Goal: Navigation & Orientation: Find specific page/section

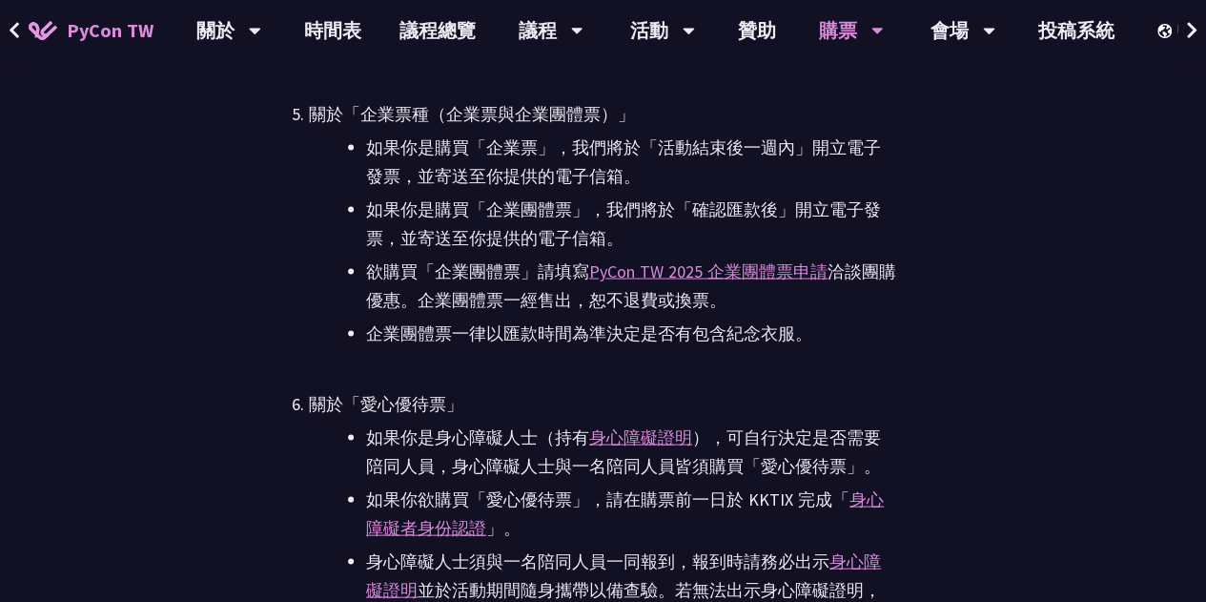
scroll to position [5315, 0]
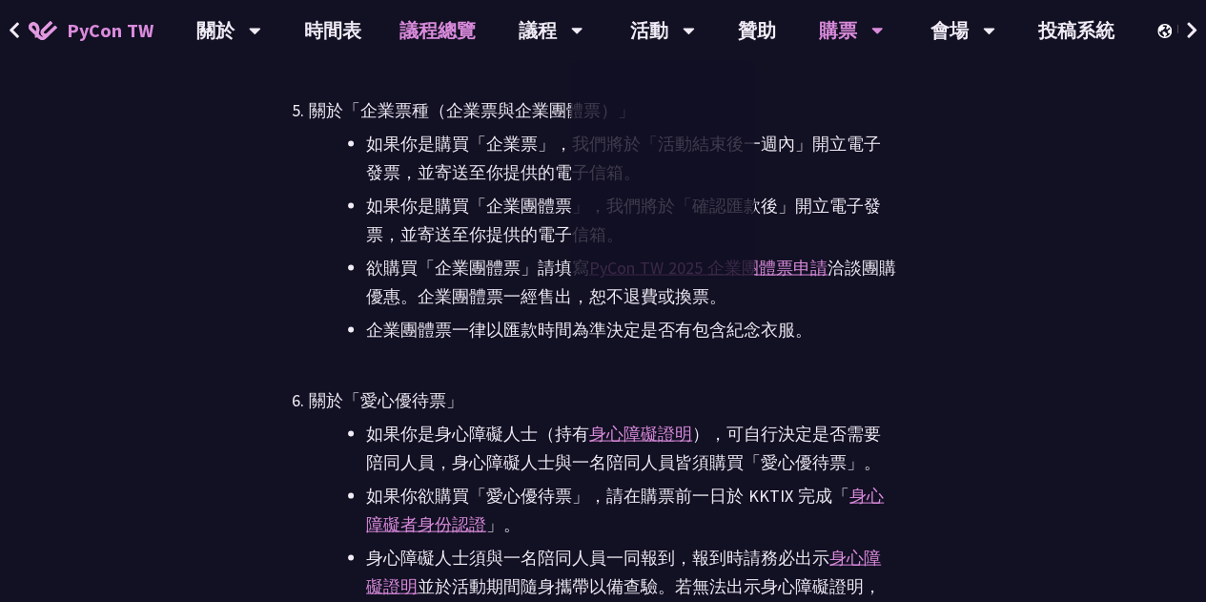
click at [419, 25] on link "議程總覽" at bounding box center [437, 30] width 114 height 61
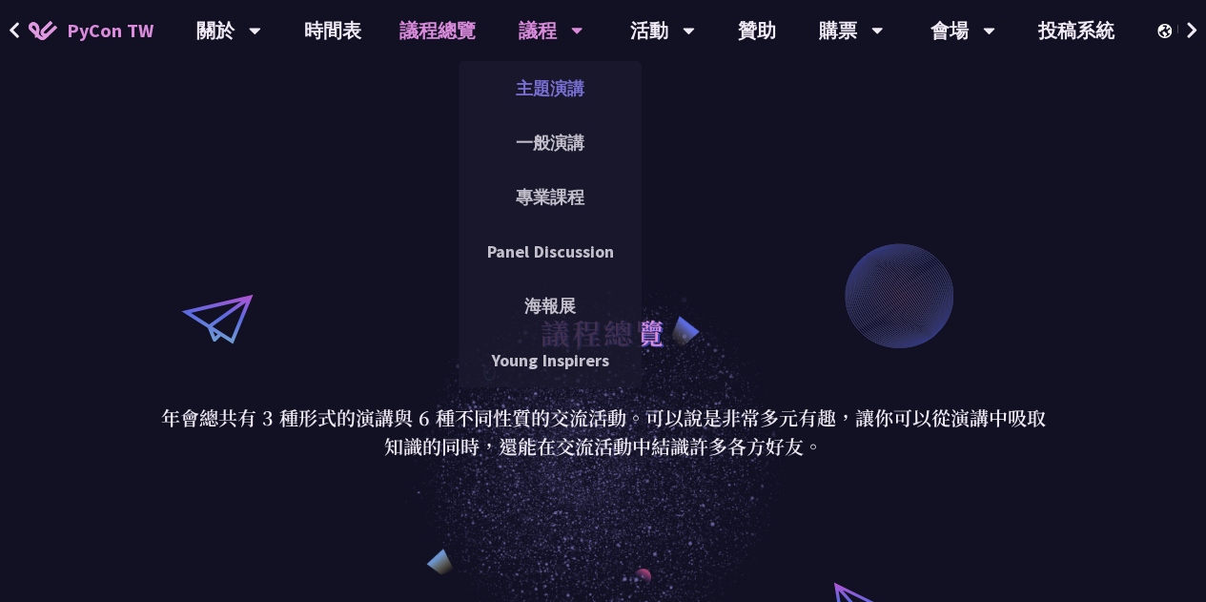
click at [560, 90] on link "主題演講" at bounding box center [550, 88] width 183 height 45
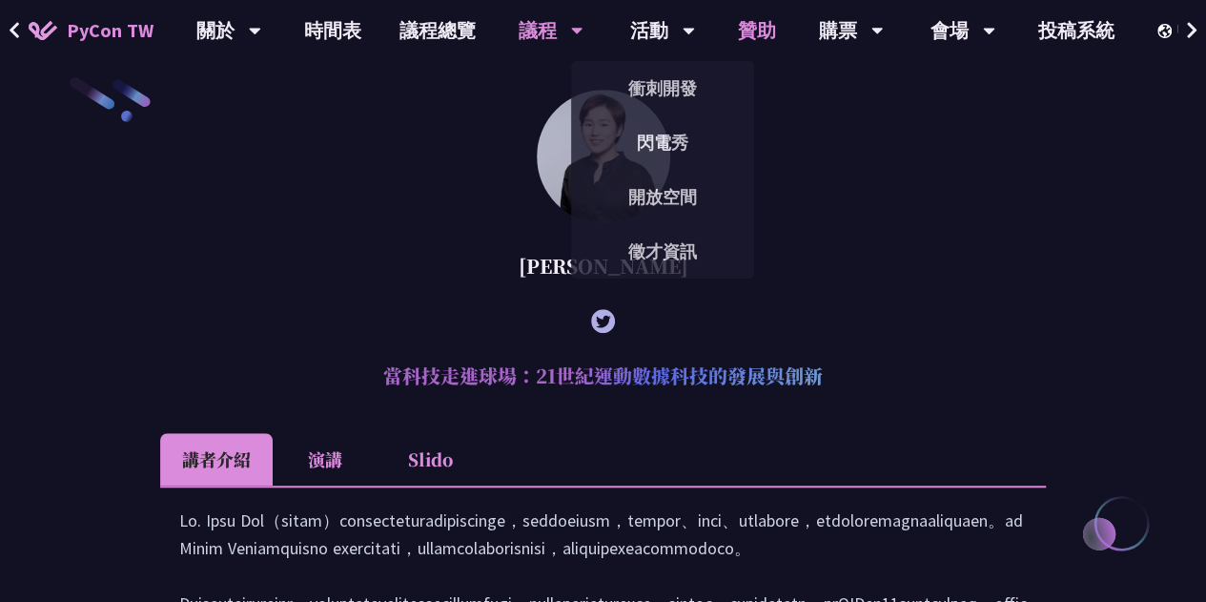
scroll to position [553, 0]
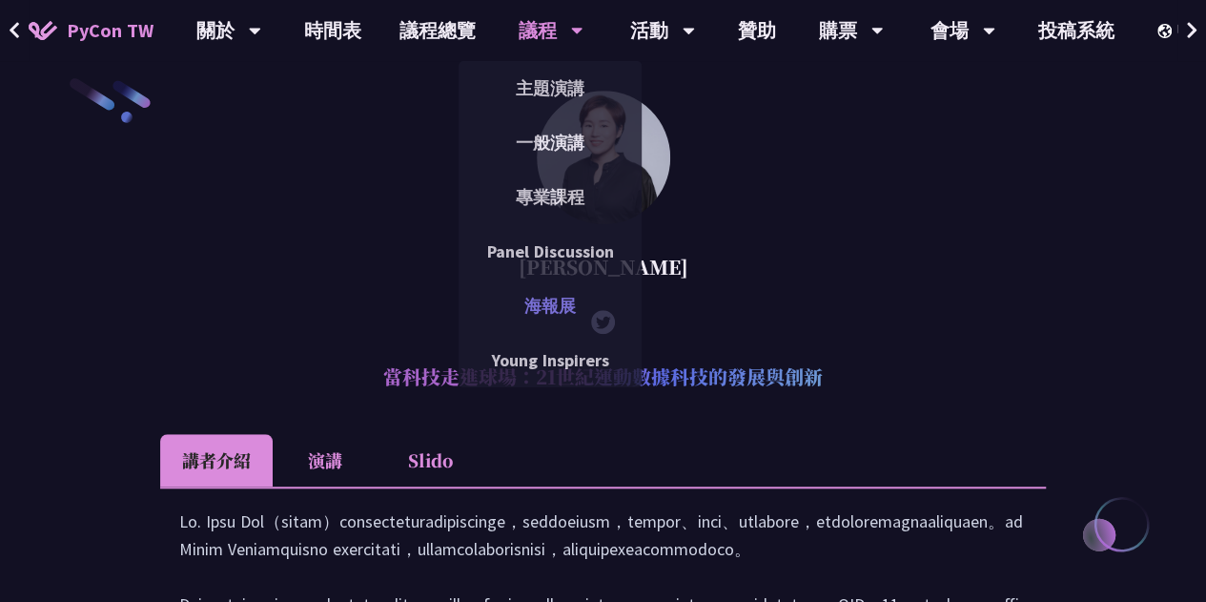
click at [550, 287] on link "海報展" at bounding box center [550, 305] width 183 height 45
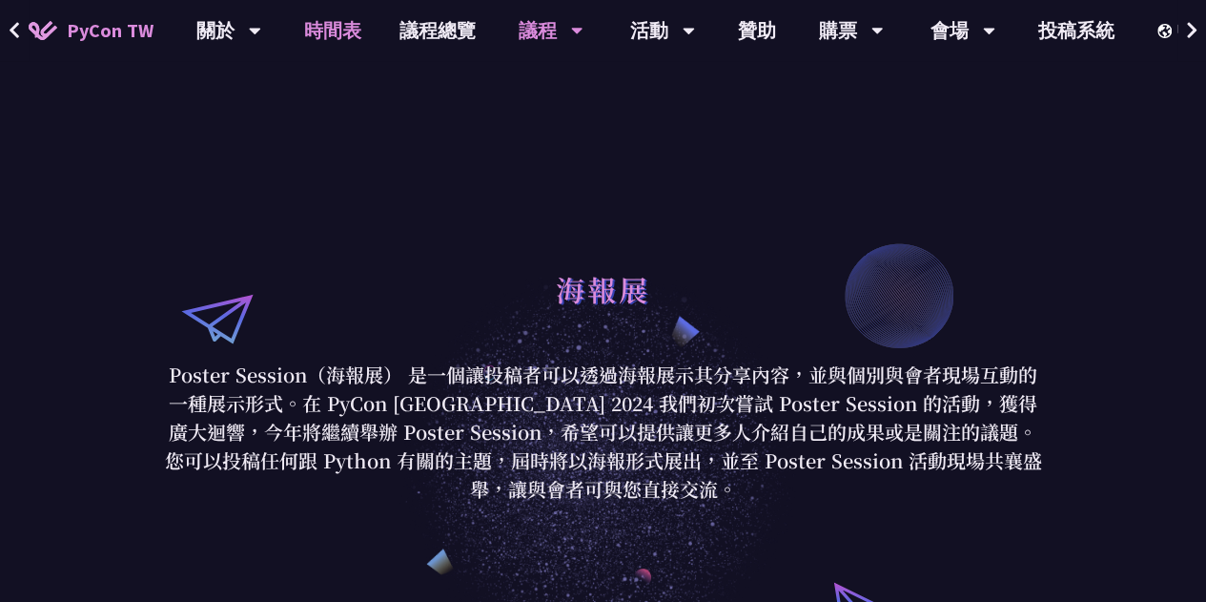
click at [330, 39] on link "時間表" at bounding box center [332, 30] width 95 height 61
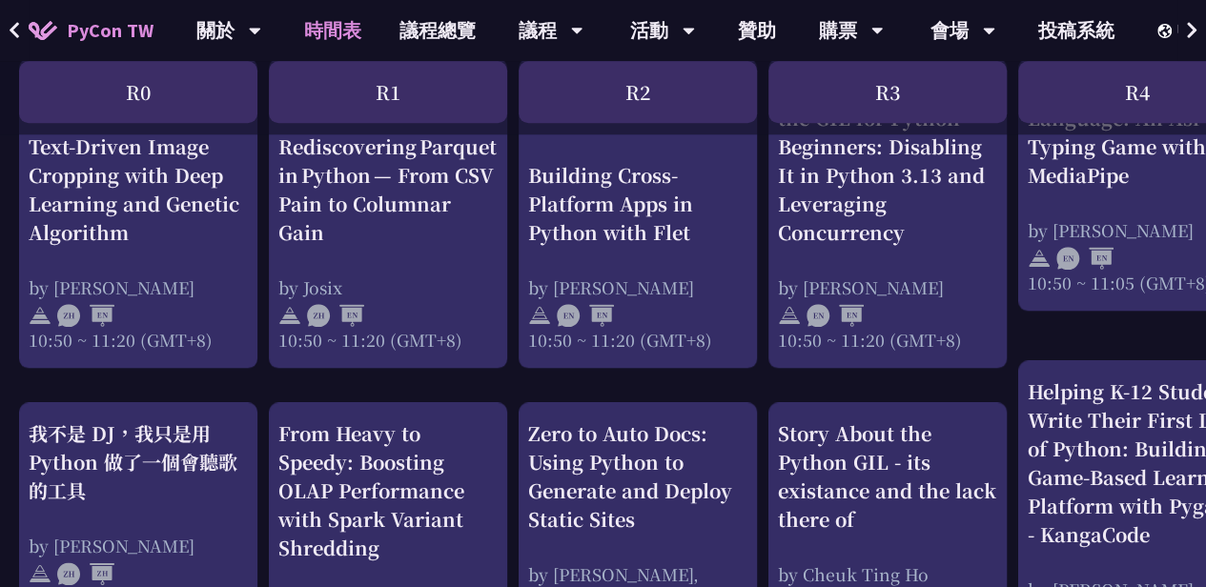
scroll to position [907, 0]
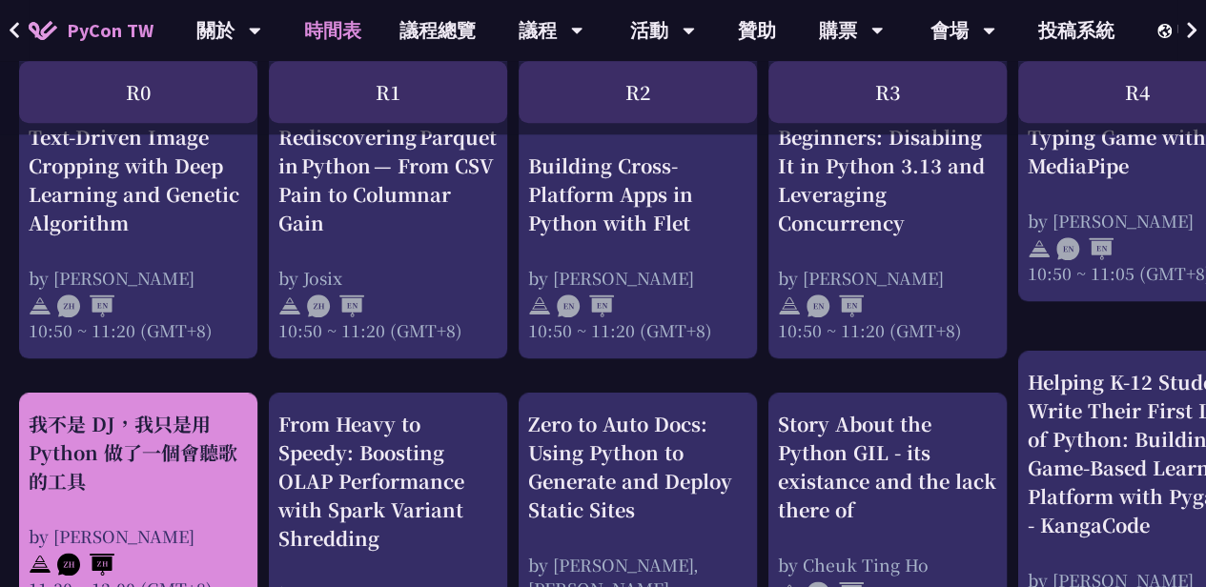
click at [27, 507] on div "我不是 DJ，我只是用 Python 做了一個會聽歌的工具 by 羅經凱 11:30 ~ 12:00 (GMT+8)" at bounding box center [138, 548] width 238 height 311
click at [135, 447] on div "我不是 DJ，我只是用 Python 做了一個會聽歌的工具" at bounding box center [138, 453] width 219 height 86
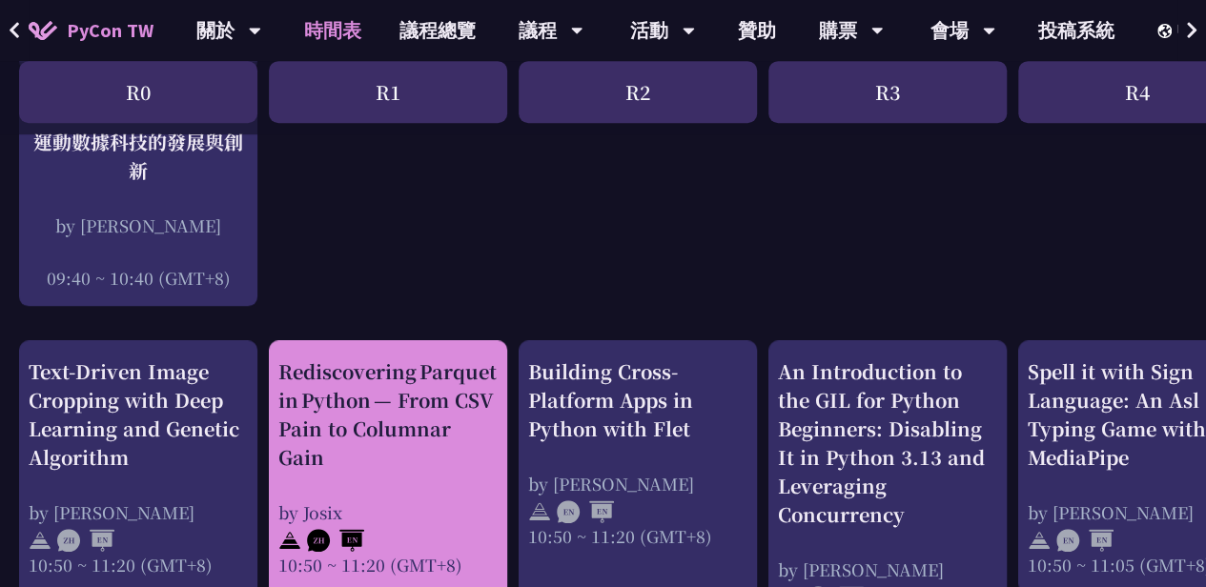
scroll to position [618, 0]
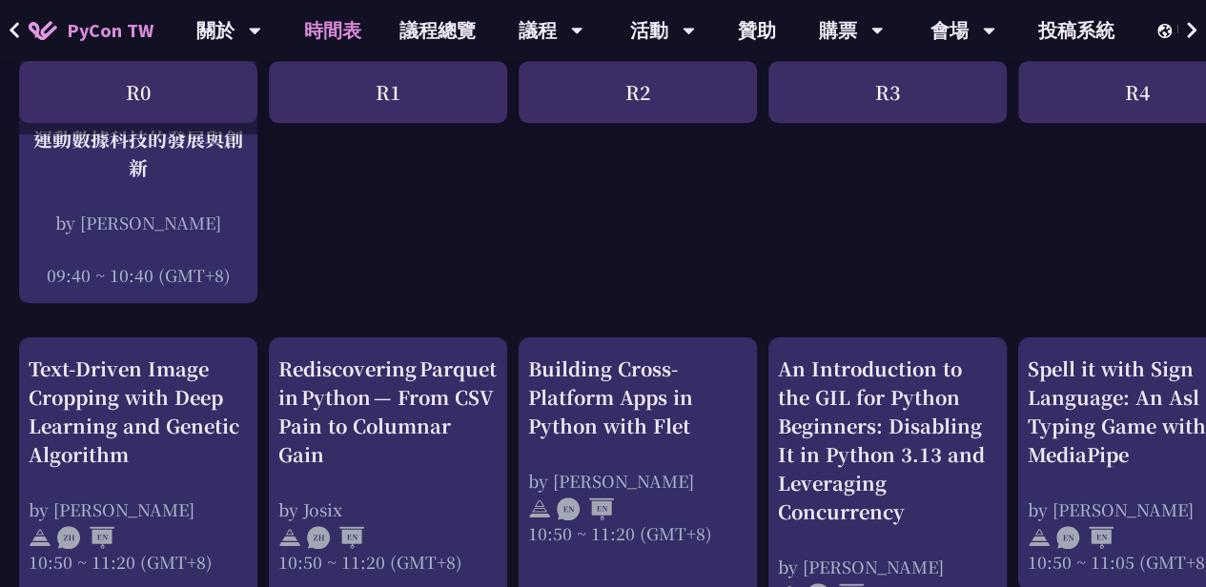
click at [429, 111] on div "R1" at bounding box center [388, 92] width 238 height 62
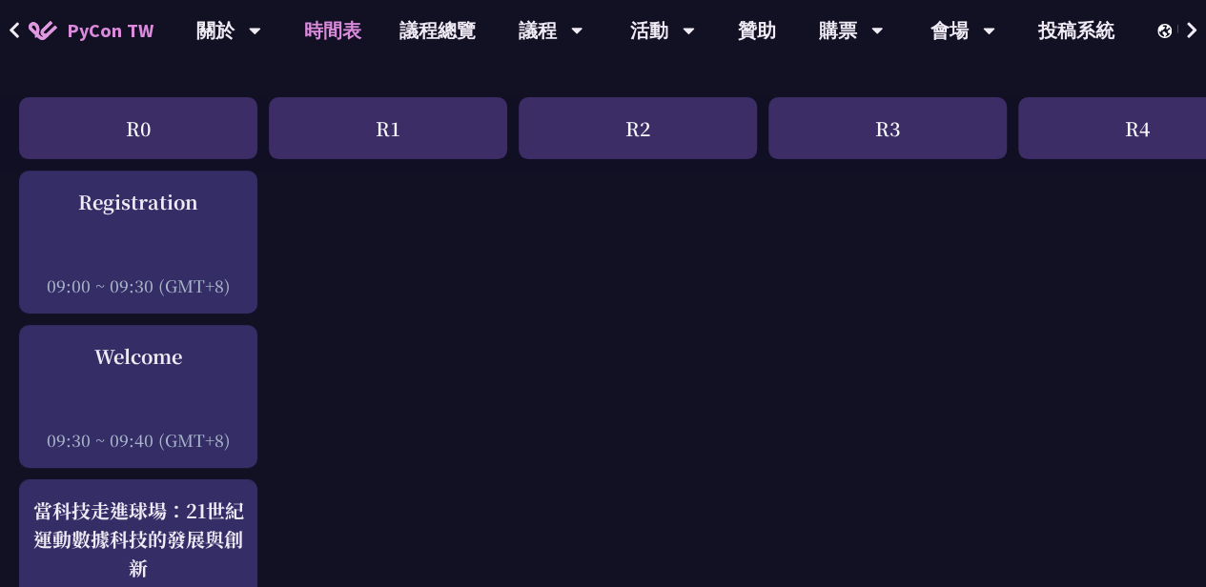
scroll to position [0, 0]
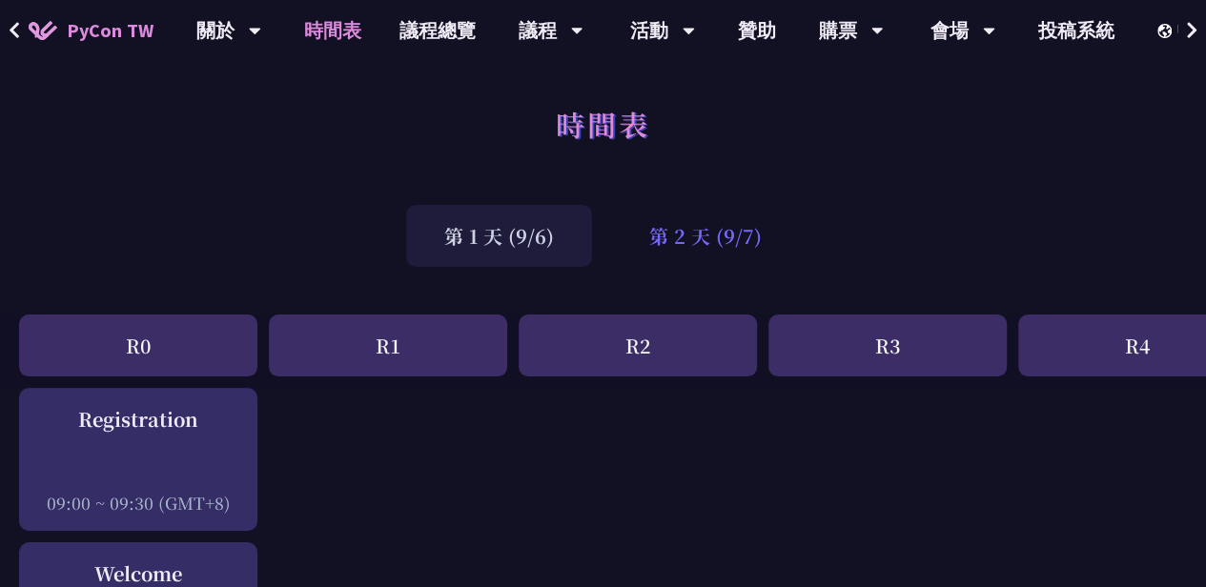
click at [734, 244] on div "第 2 天 (9/7)" at bounding box center [705, 236] width 189 height 62
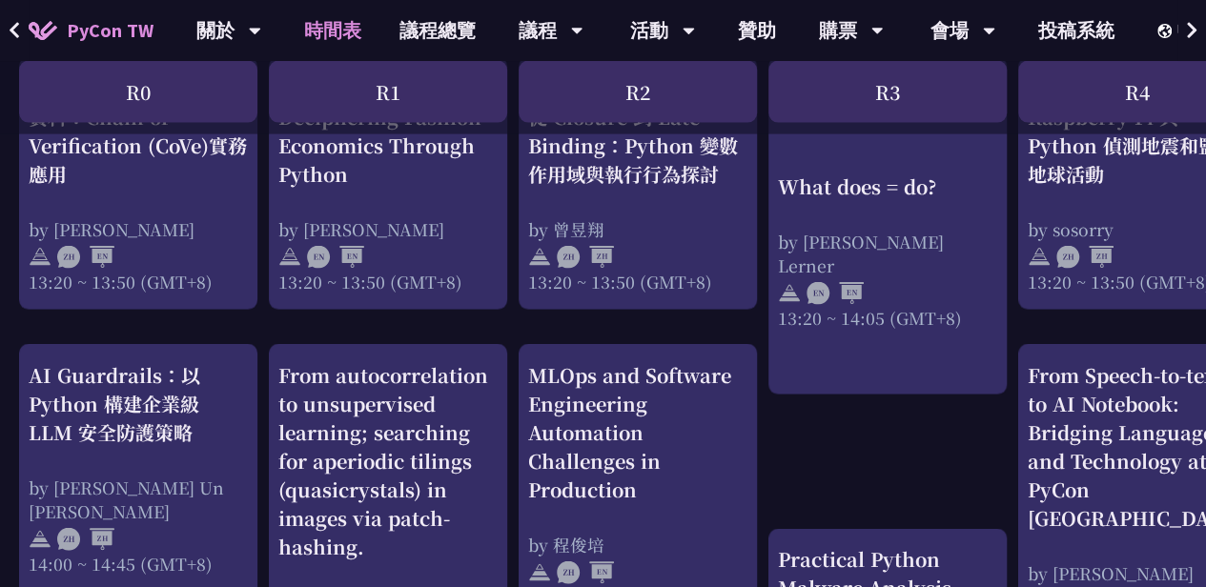
scroll to position [1788, 0]
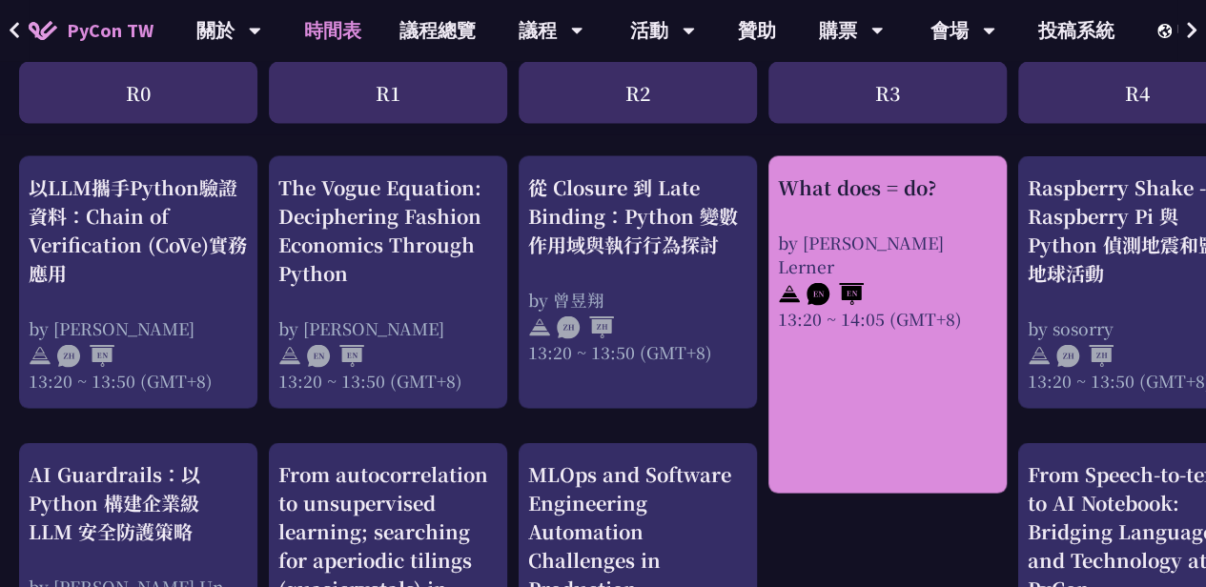
click at [903, 205] on div "What does = do? by [PERSON_NAME] Lerner 13:20 ~ 14:05 (GMT+8)" at bounding box center [887, 251] width 219 height 157
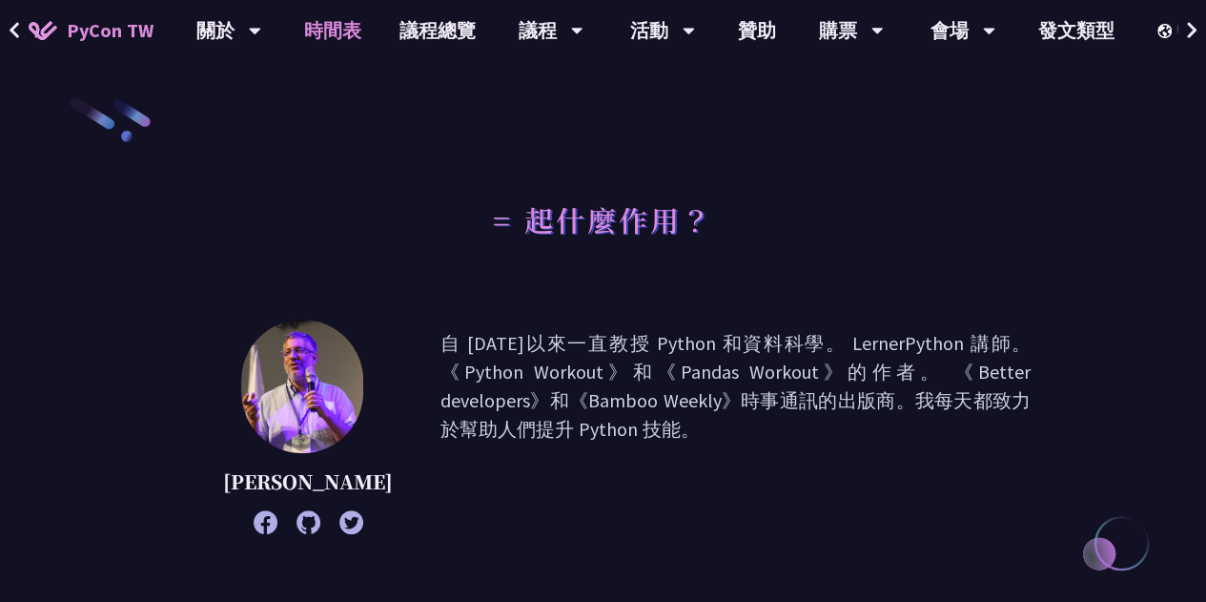
click at [347, 33] on font "時間表" at bounding box center [332, 30] width 57 height 24
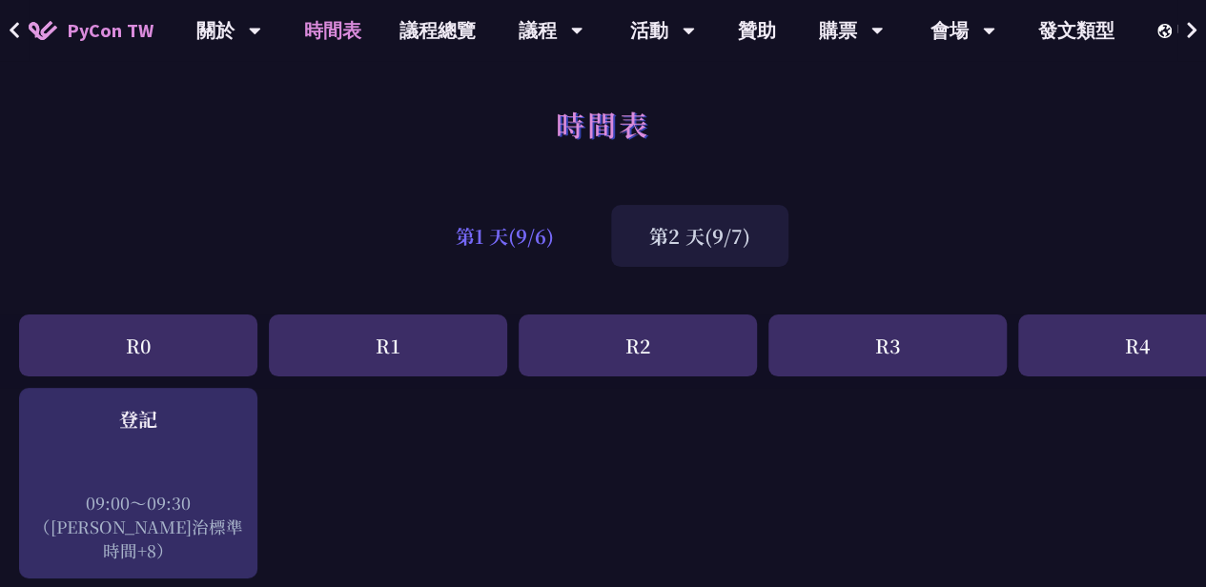
click at [512, 247] on font "第1 天(9/6)" at bounding box center [505, 236] width 98 height 28
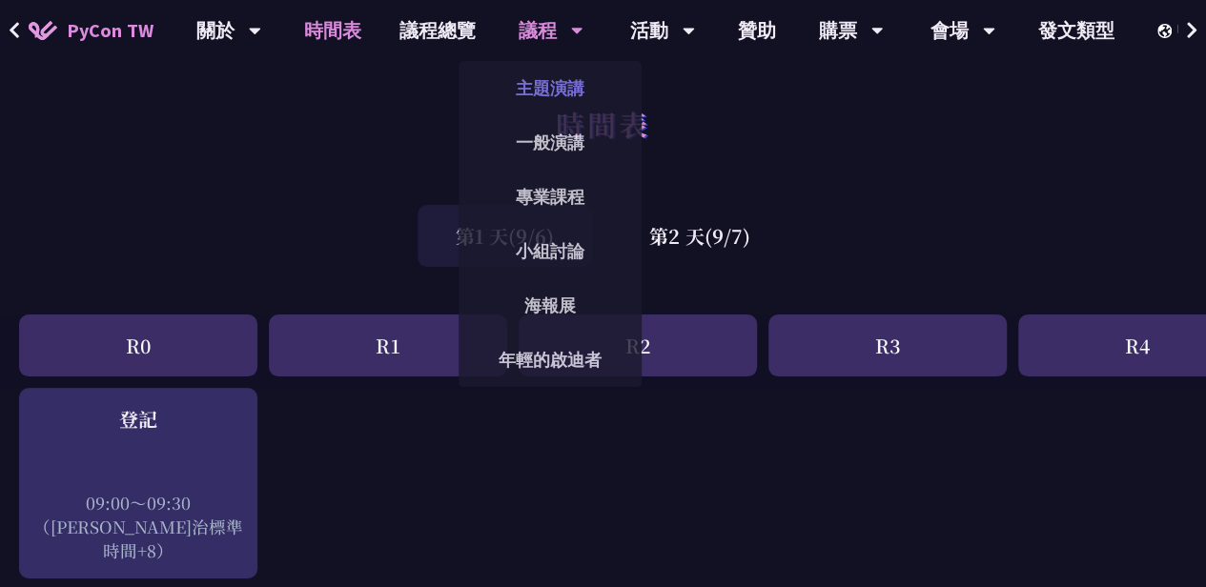
click at [561, 94] on link "主題演講" at bounding box center [550, 88] width 183 height 45
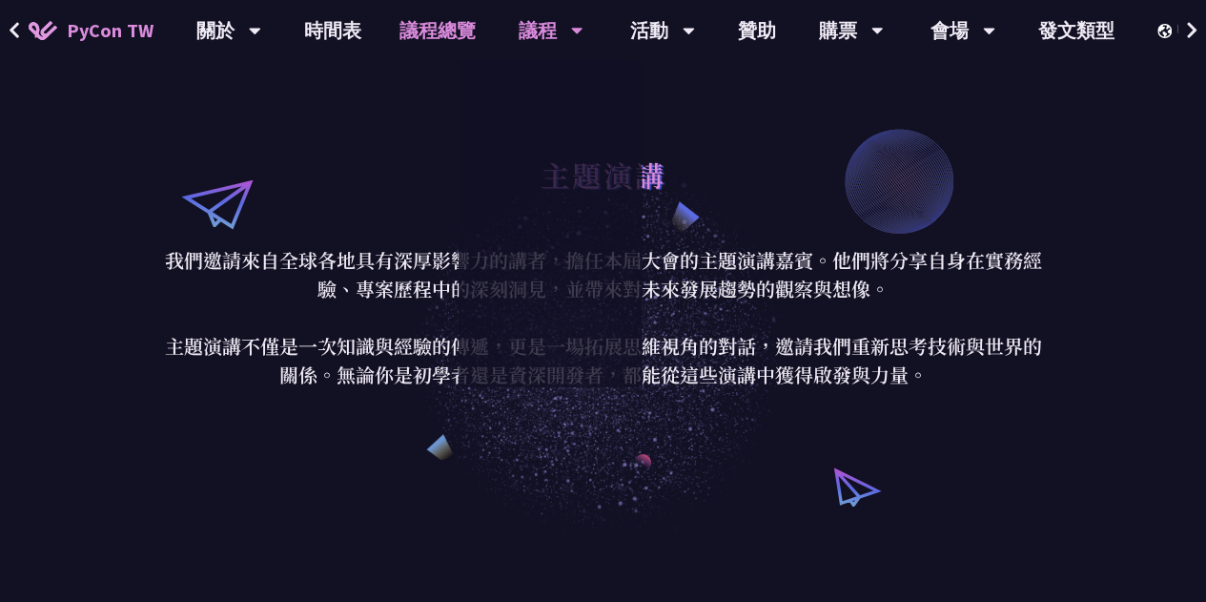
click at [463, 25] on link "議程總覽" at bounding box center [437, 30] width 114 height 61
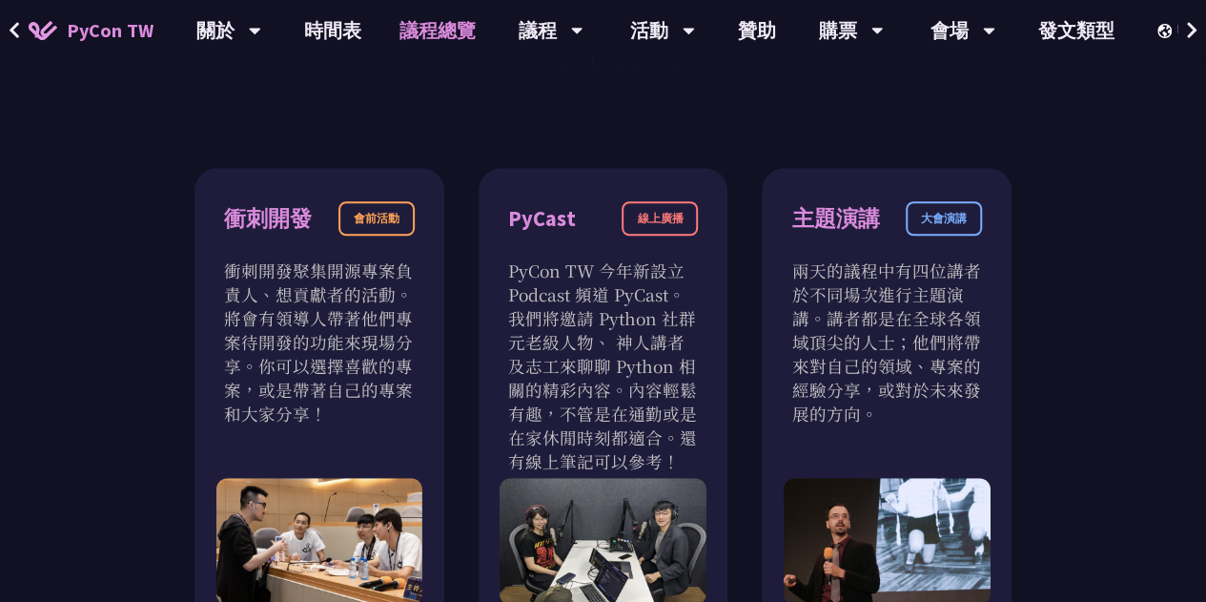
scroll to position [575, 0]
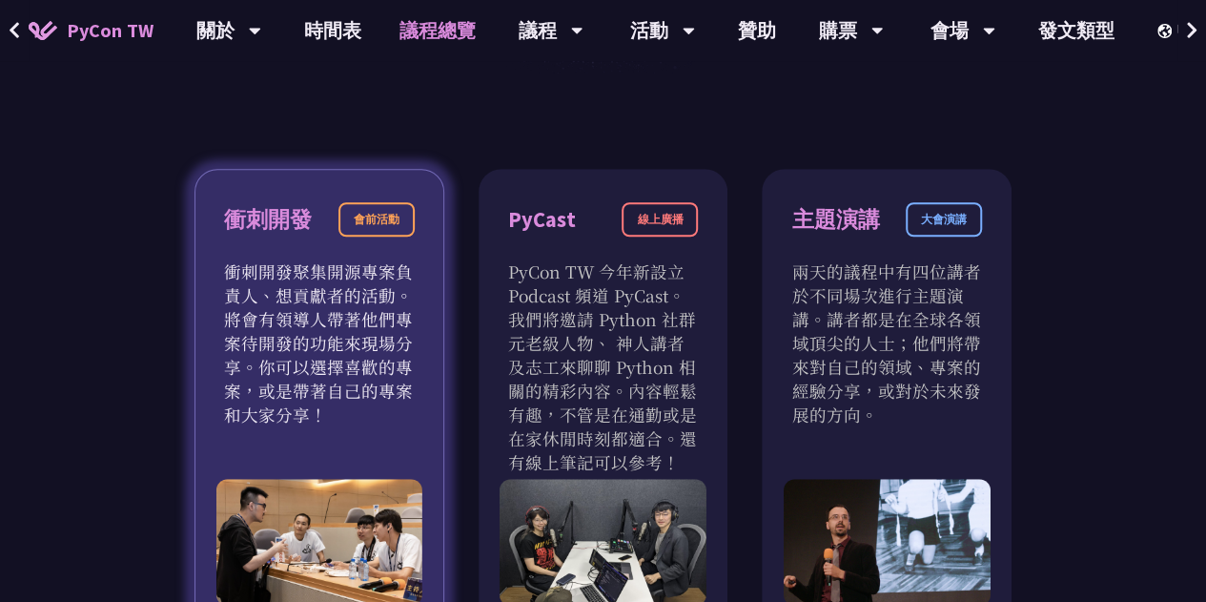
click at [346, 286] on p "衝刺開發聚集開源專案負責人、想貢獻者的活動。將會有領導人帶著他們專案待開發的功能來現場分享。你可以選擇喜歡的專案，或是帶著自己的專案和大家分享！" at bounding box center [319, 342] width 191 height 167
click at [388, 238] on div "衝刺開發 會前活動" at bounding box center [319, 230] width 191 height 57
click at [390, 219] on div "會前活動" at bounding box center [376, 219] width 76 height 34
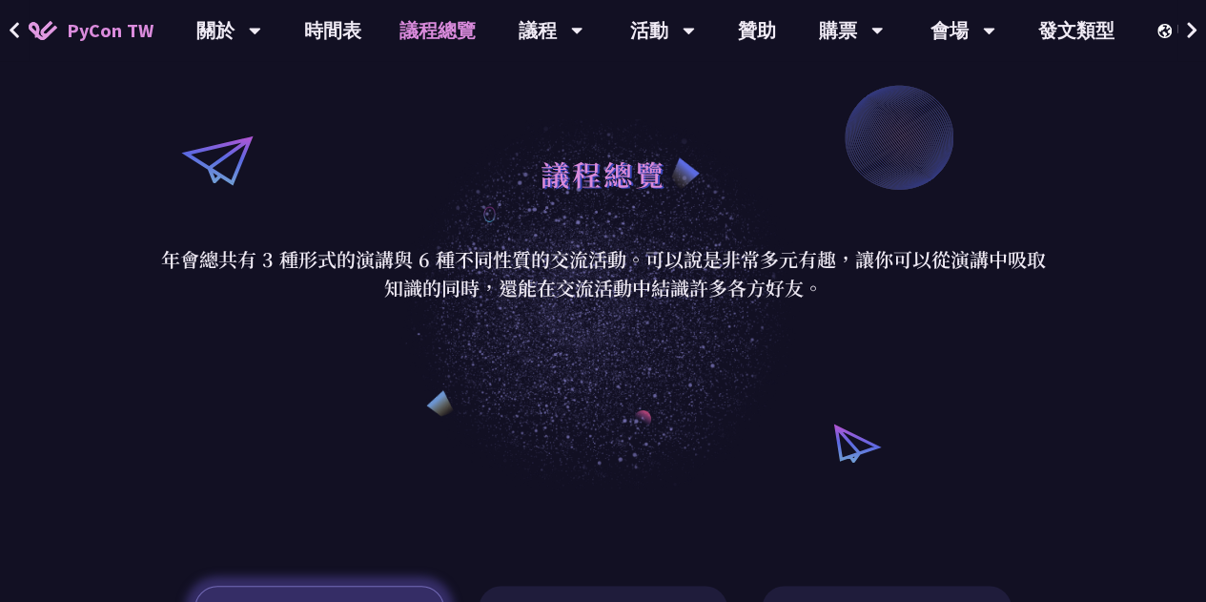
scroll to position [0, 0]
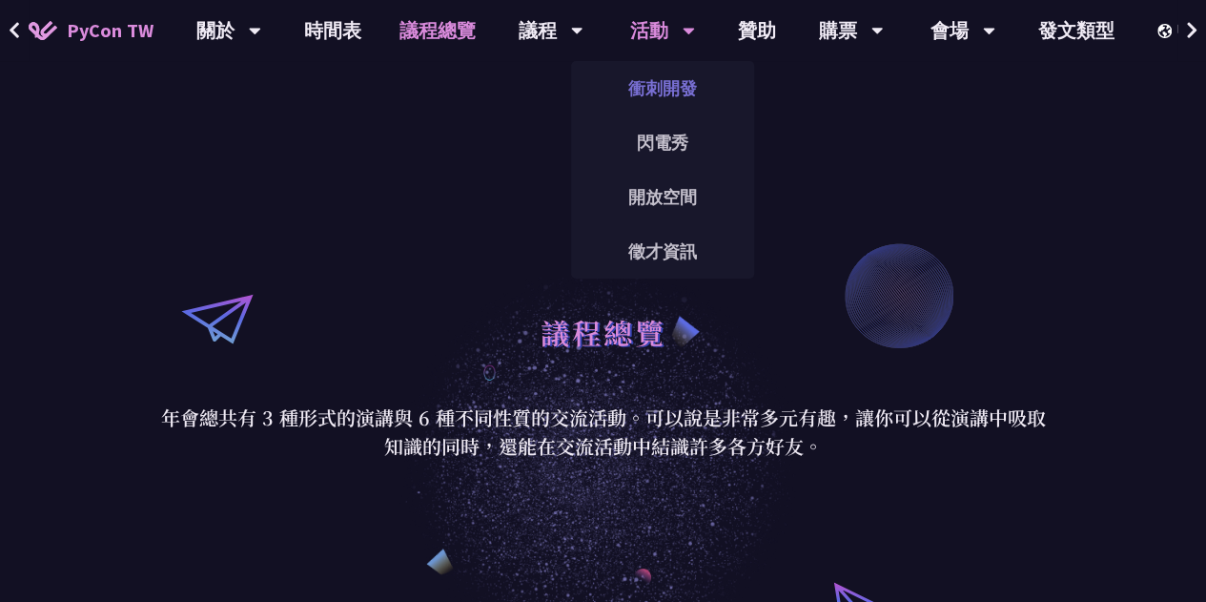
click at [676, 68] on link "衝刺開發" at bounding box center [662, 88] width 183 height 45
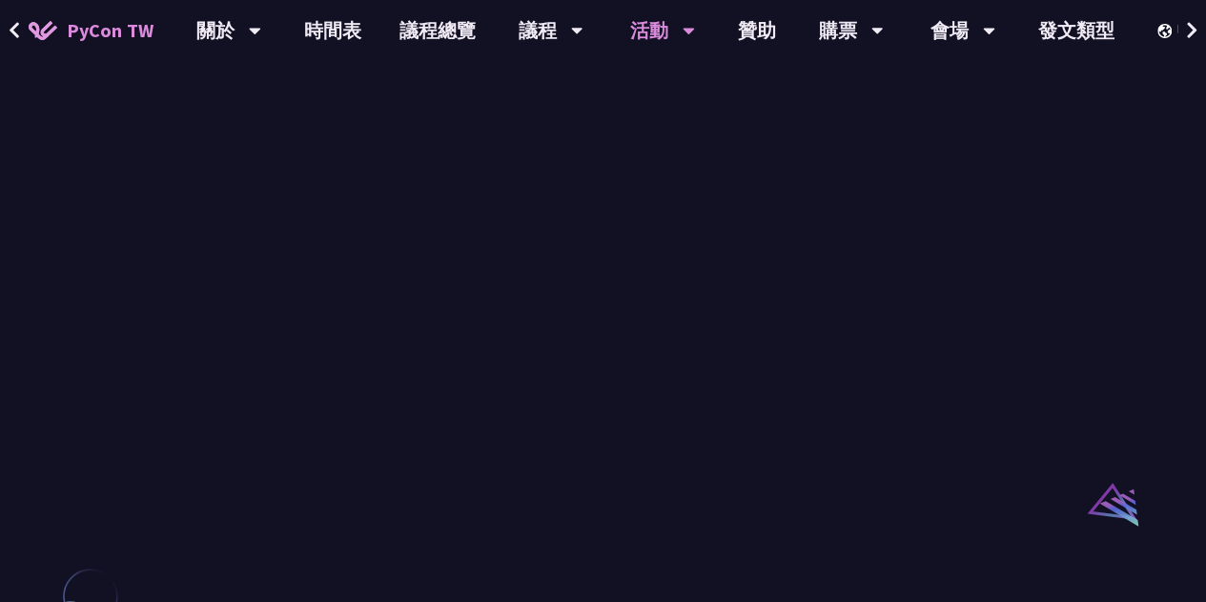
scroll to position [1200, 0]
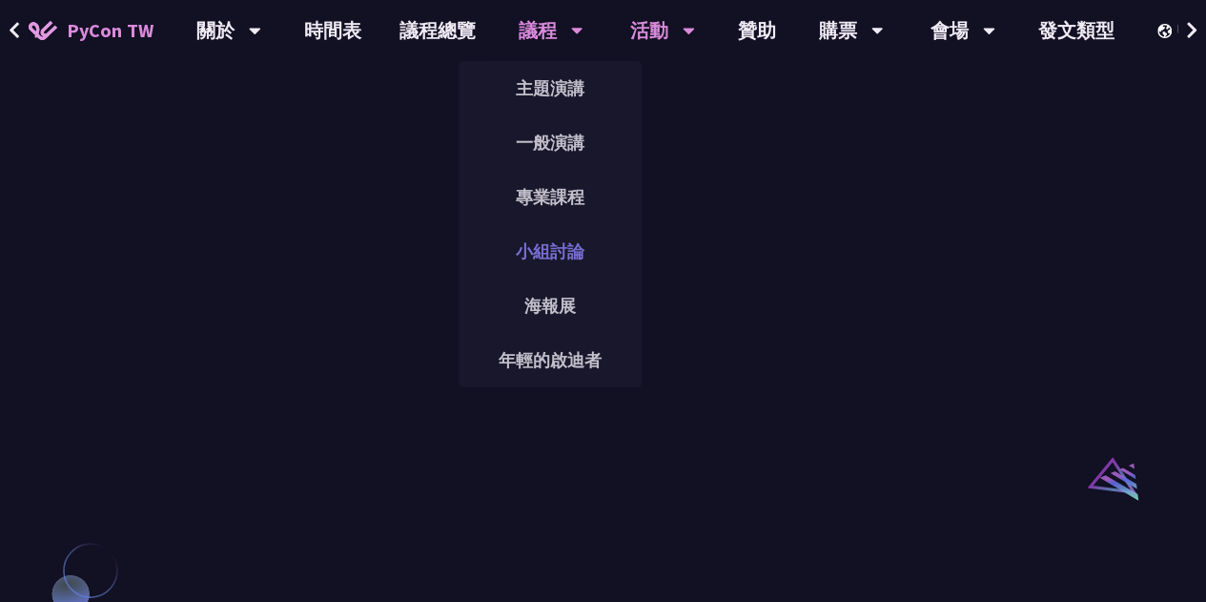
click at [567, 246] on font "小組討論" at bounding box center [550, 251] width 69 height 22
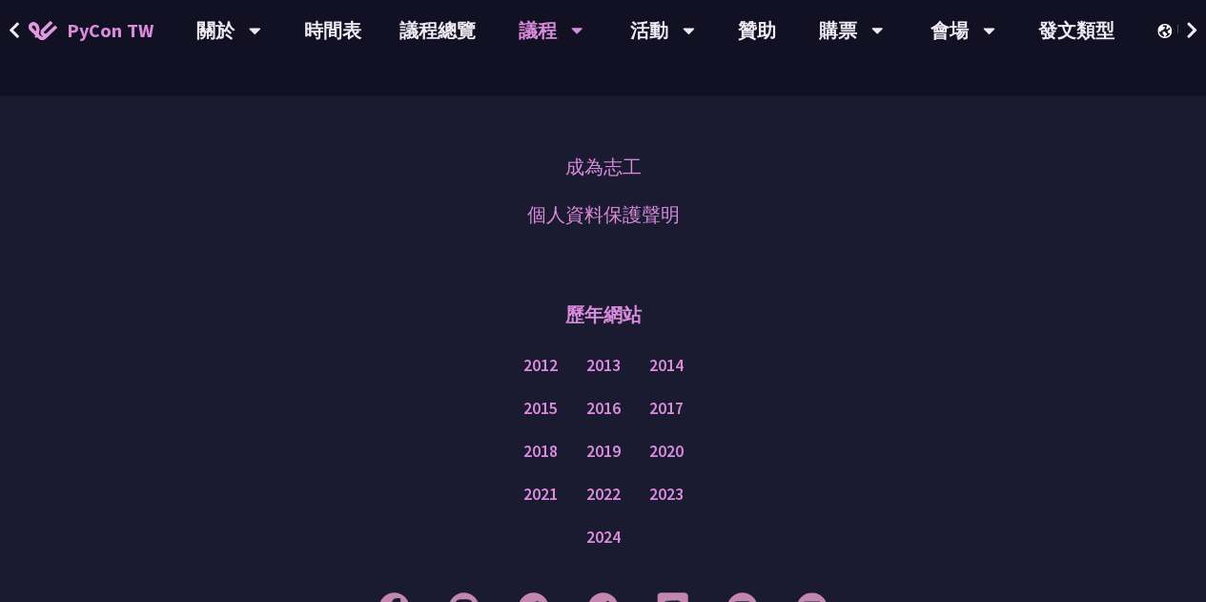
scroll to position [1457, 0]
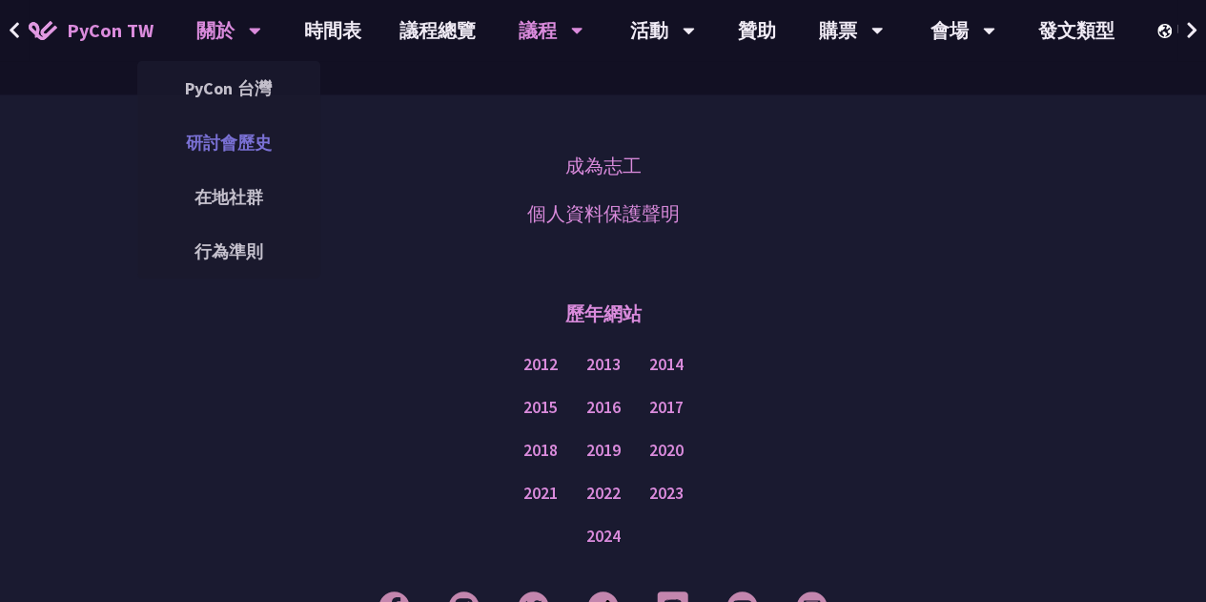
click at [222, 140] on link "研討會歷史" at bounding box center [228, 142] width 183 height 45
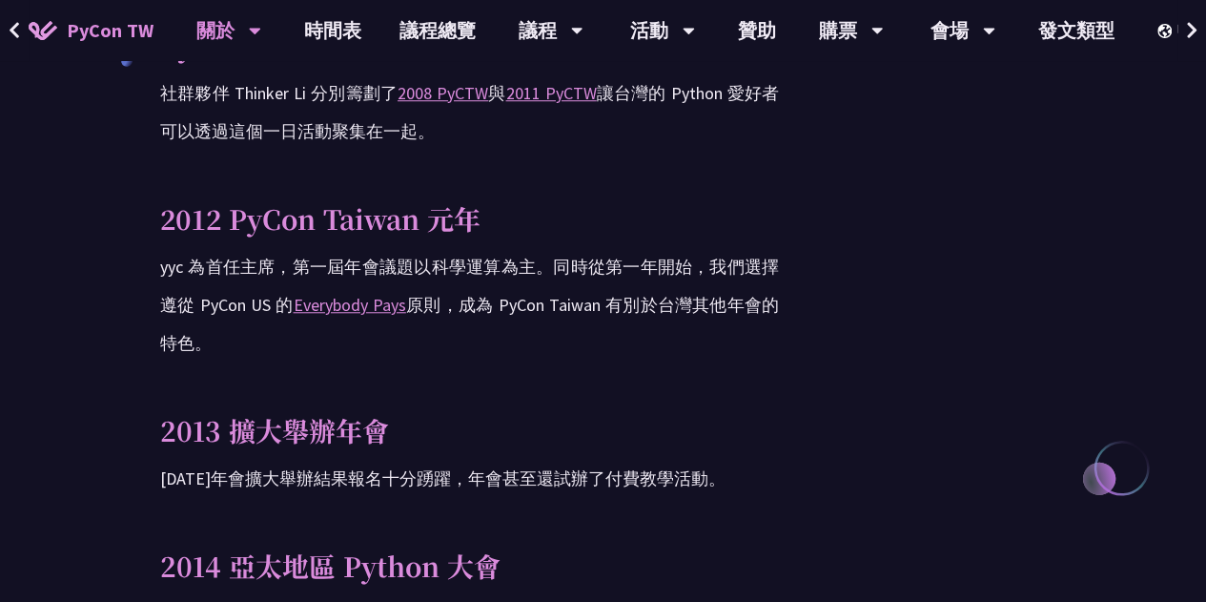
scroll to position [723, 0]
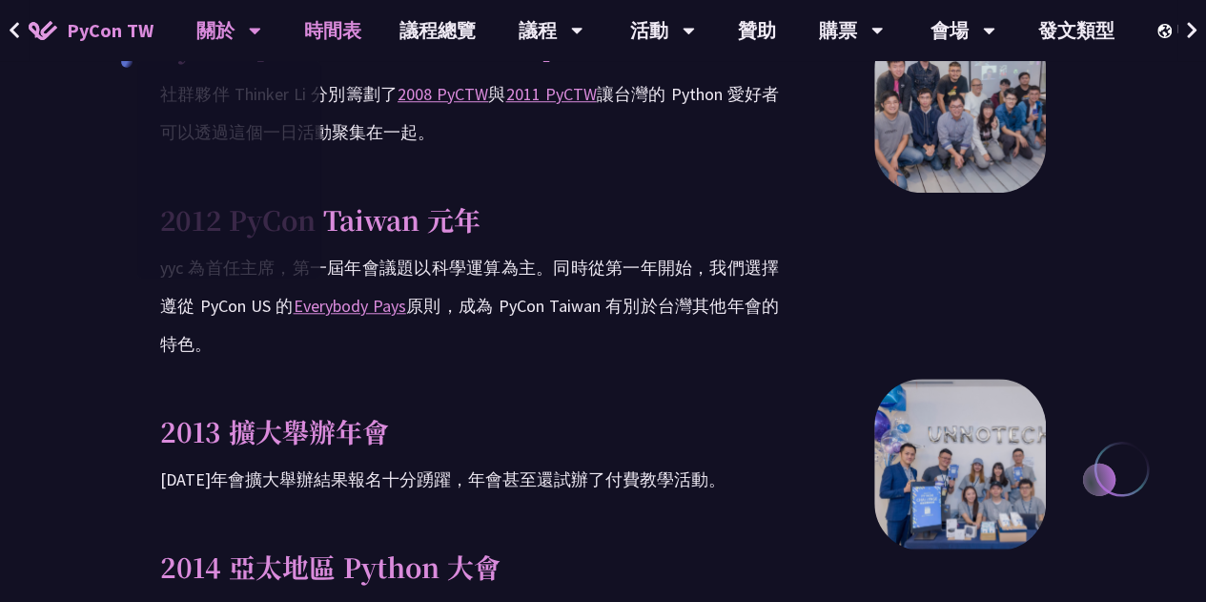
click at [335, 20] on font "時間表" at bounding box center [332, 30] width 57 height 24
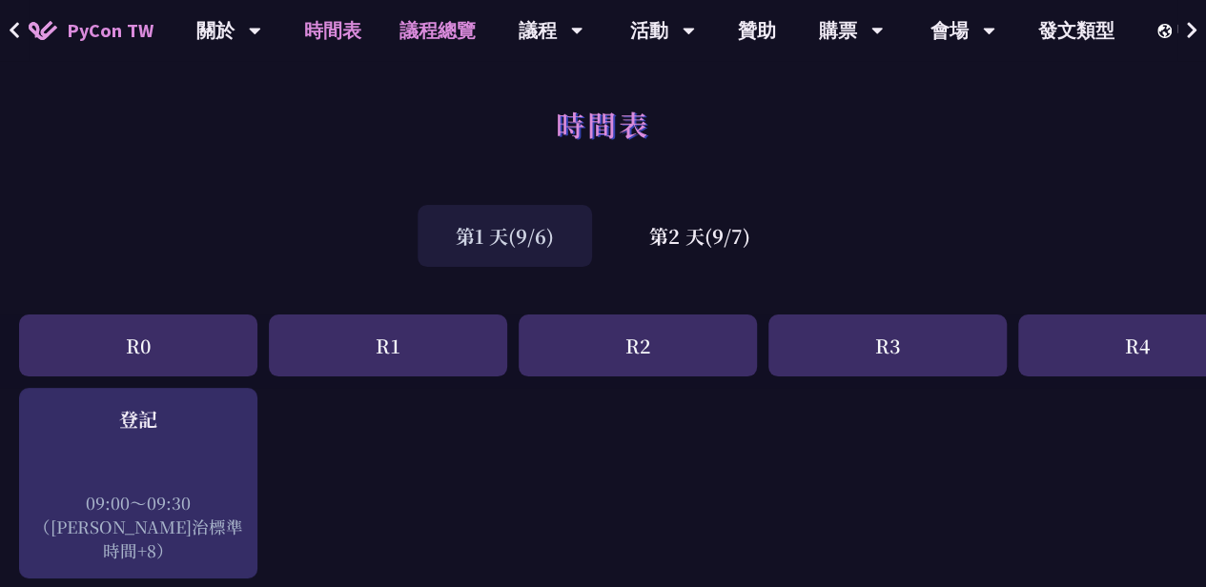
click at [431, 35] on link "議程總覽" at bounding box center [437, 30] width 114 height 61
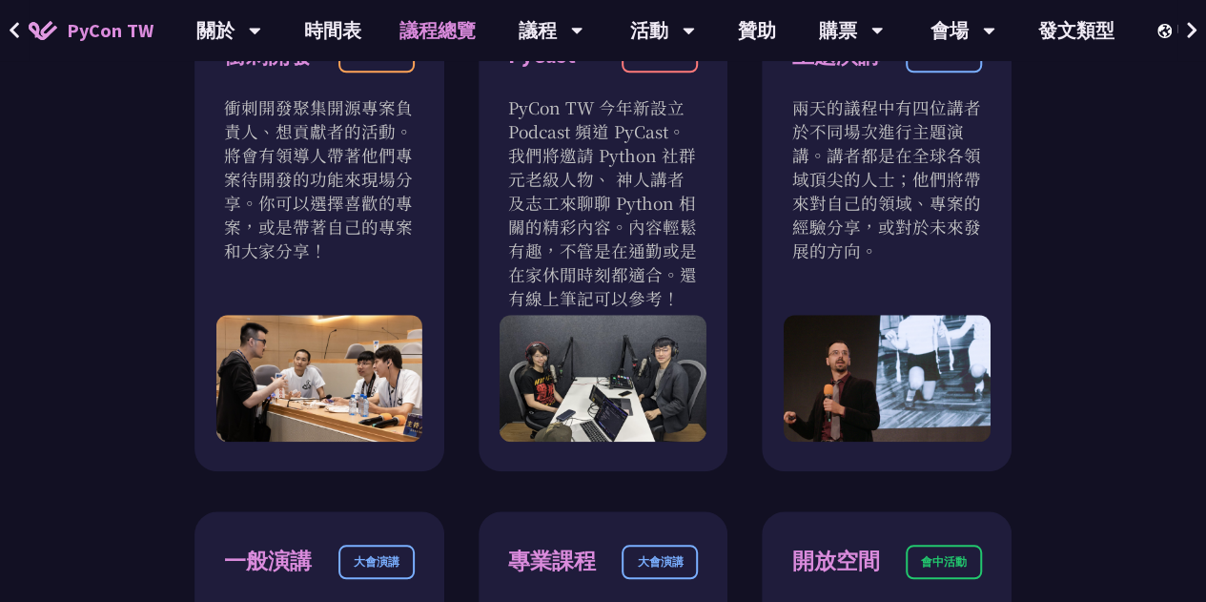
scroll to position [625, 0]
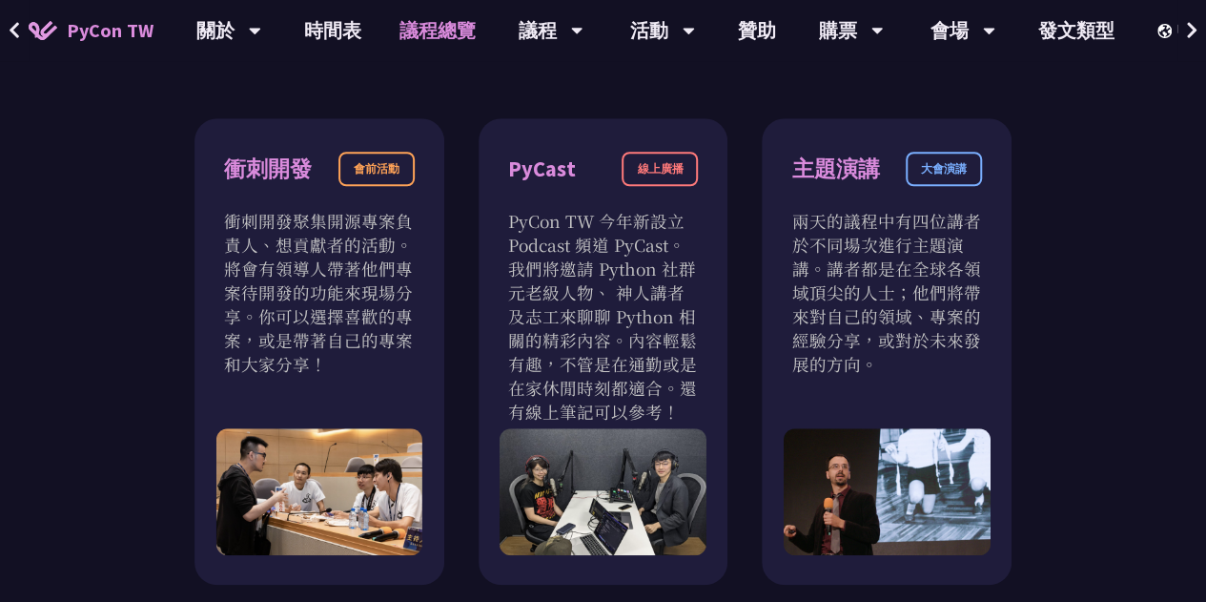
click at [130, 23] on font "PyCon TW" at bounding box center [110, 30] width 87 height 24
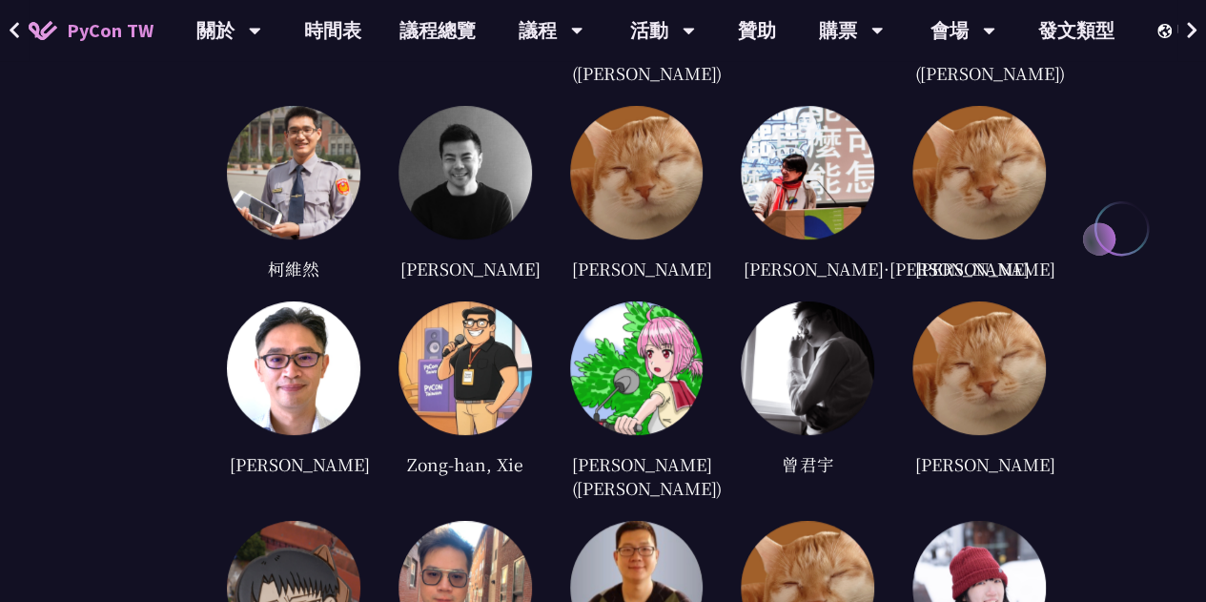
scroll to position [3544, 0]
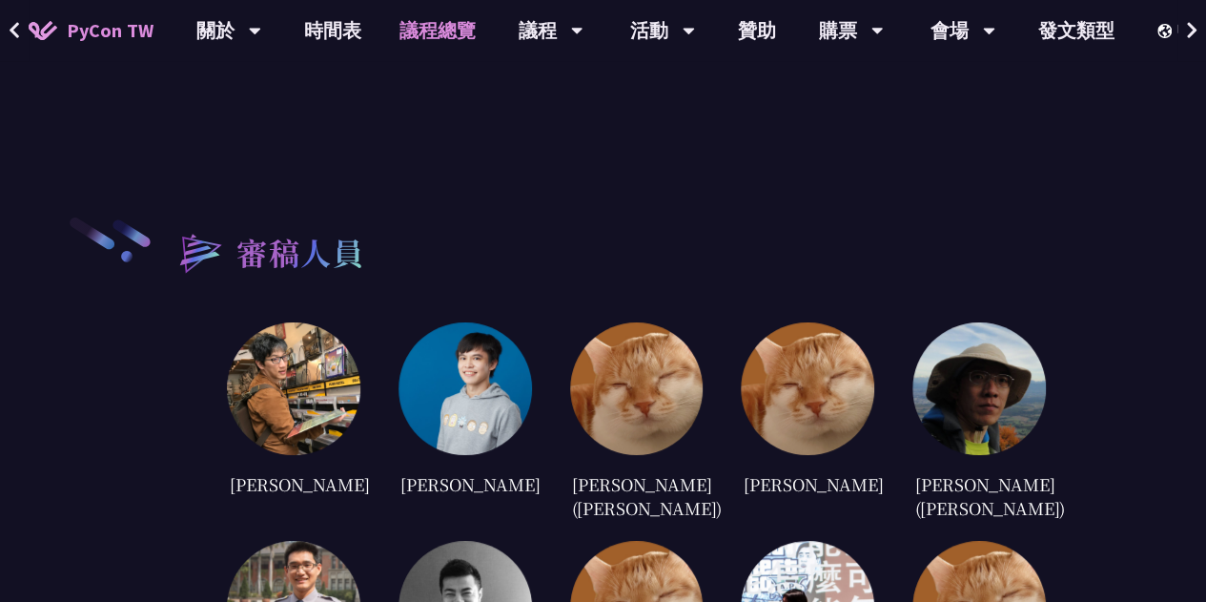
click at [418, 25] on link "議程總覽" at bounding box center [437, 30] width 114 height 61
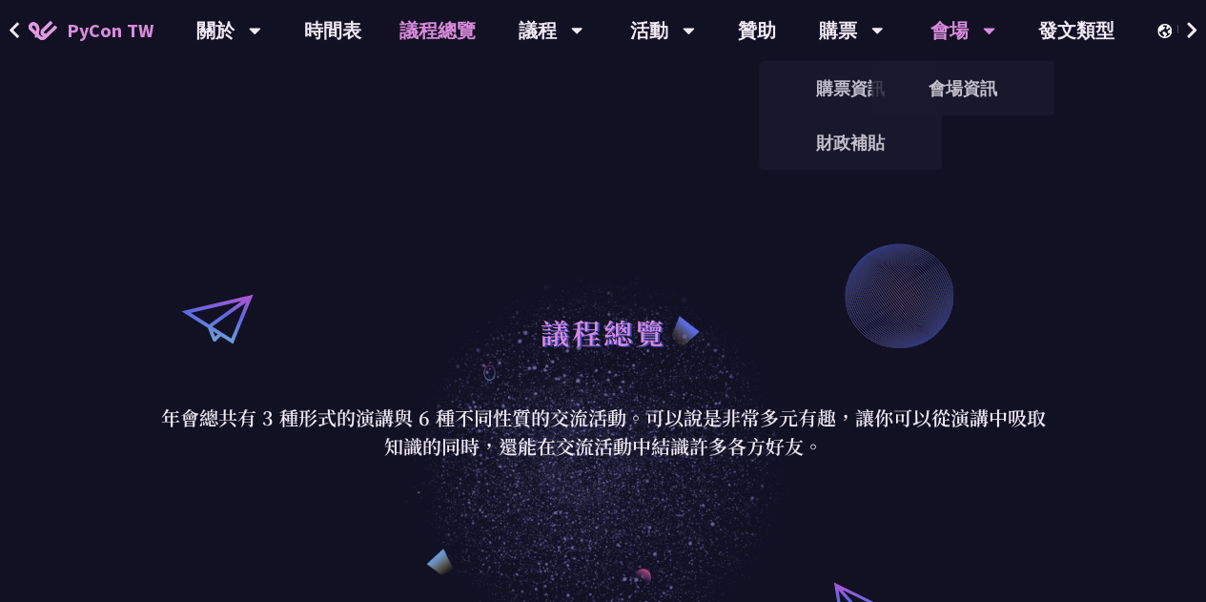
click at [261, 11] on div "會場" at bounding box center [228, 30] width 65 height 61
click at [953, 79] on link "會場資訊" at bounding box center [962, 88] width 183 height 45
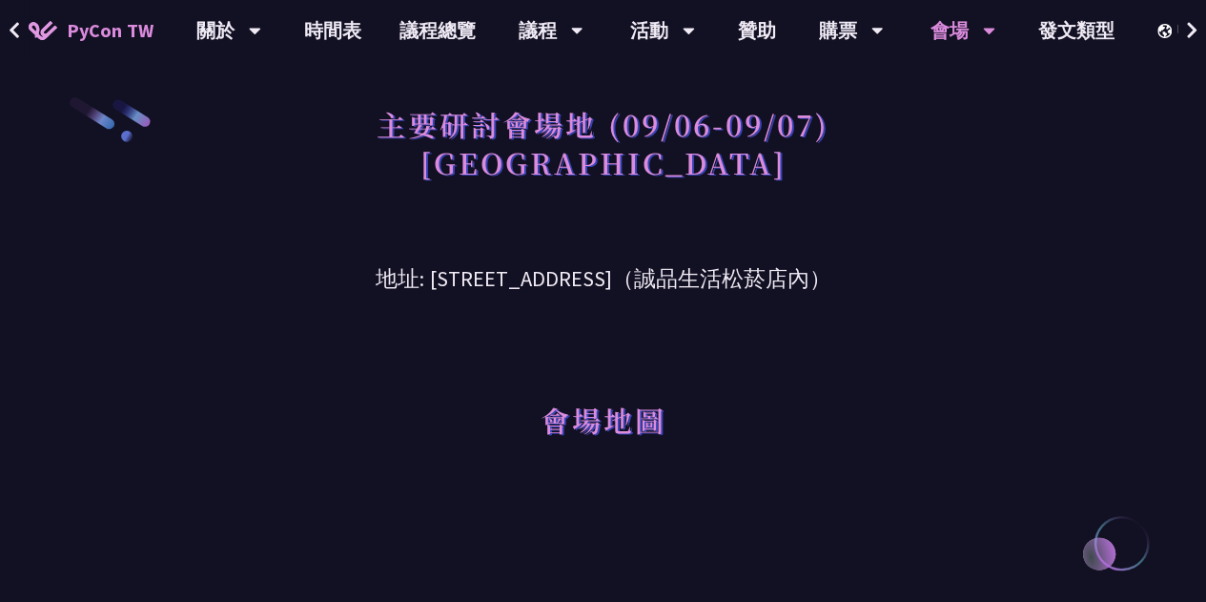
click at [382, 284] on h3 "地址: [STREET_ADDRESS]（誠品生活松菸店內）" at bounding box center [603, 265] width 886 height 62
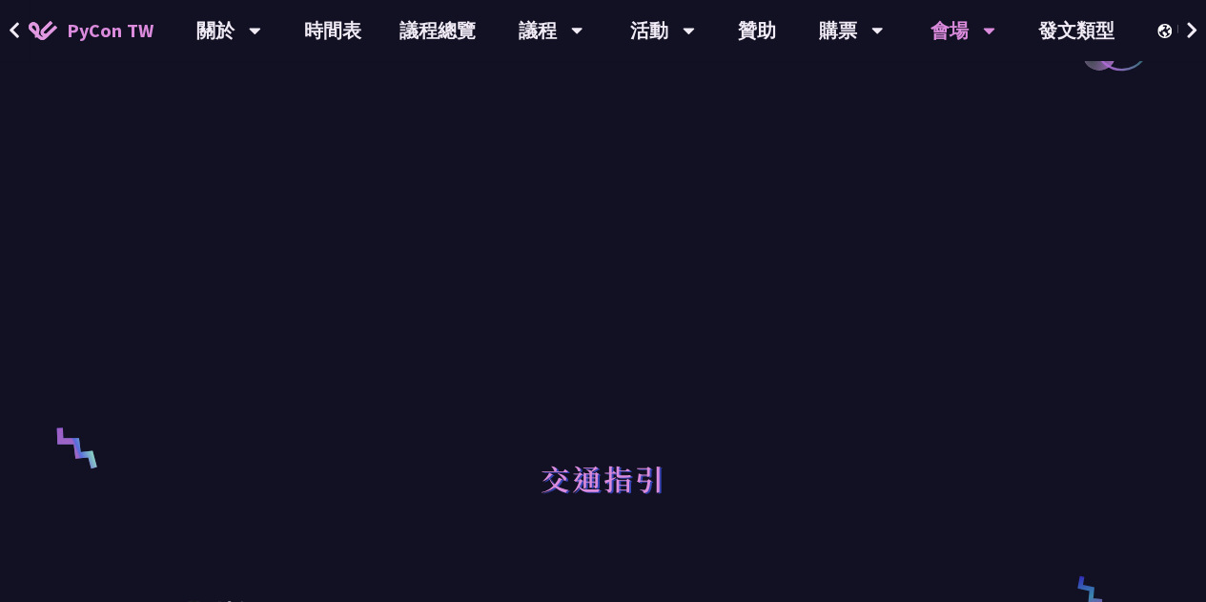
scroll to position [36, 0]
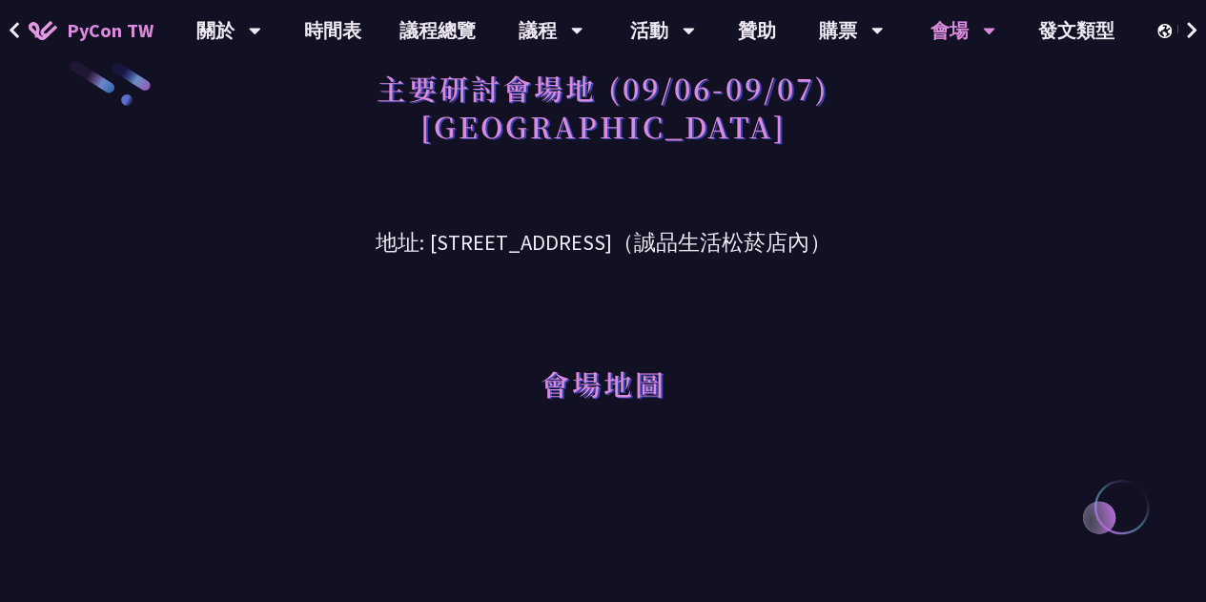
drag, startPoint x: 379, startPoint y: 238, endPoint x: 662, endPoint y: 242, distance: 283.2
click at [662, 242] on h3 "地址: [STREET_ADDRESS]（誠品生活松菸店內）" at bounding box center [603, 228] width 886 height 62
copy h3 "[STREET_ADDRESS]"
